Goal: Information Seeking & Learning: Learn about a topic

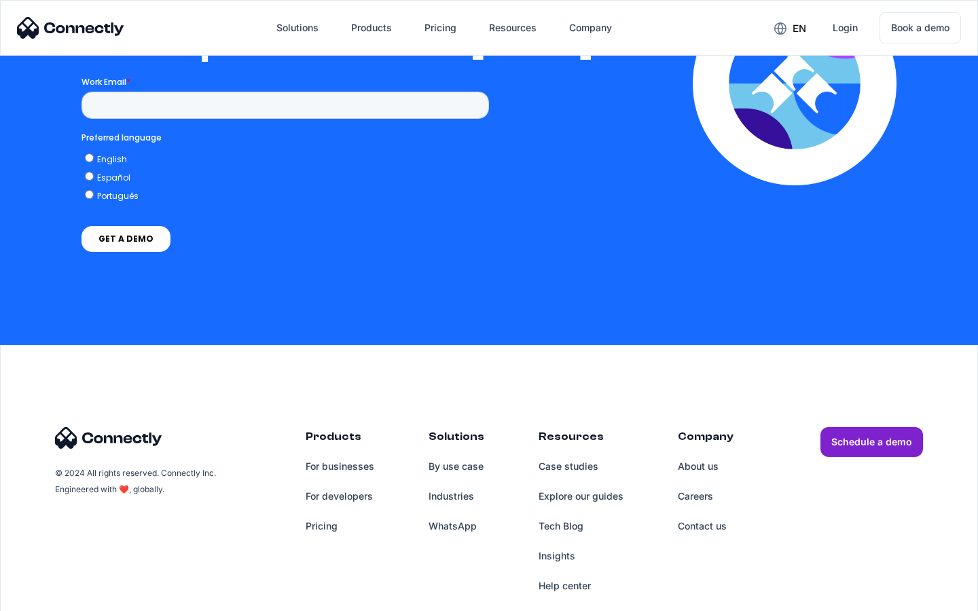
scroll to position [2969, 0]
